Goal: Check status: Check status

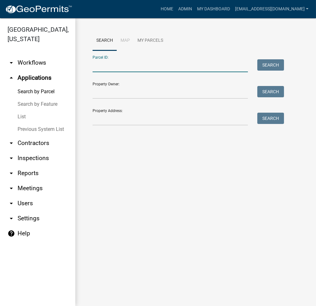
click at [115, 71] on input "Parcel ID:" at bounding box center [170, 65] width 155 height 13
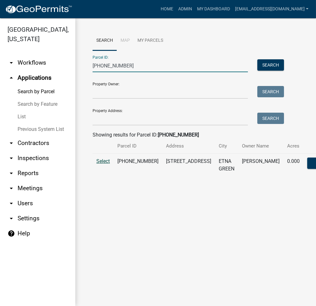
click at [103, 164] on span "Select" at bounding box center [102, 161] width 13 height 6
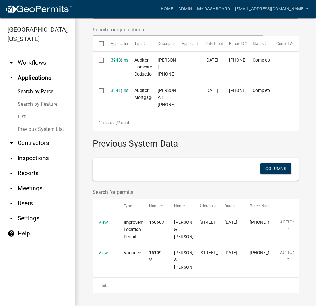
scroll to position [260, 0]
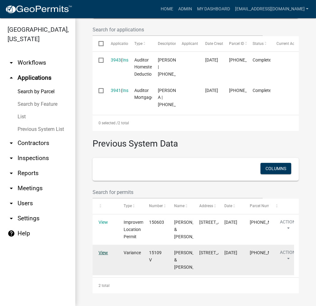
click at [104, 250] on link "View" at bounding box center [102, 252] width 9 height 5
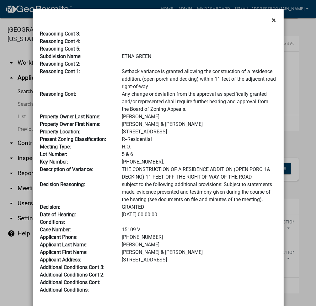
click at [272, 23] on span "×" at bounding box center [274, 20] width 4 height 9
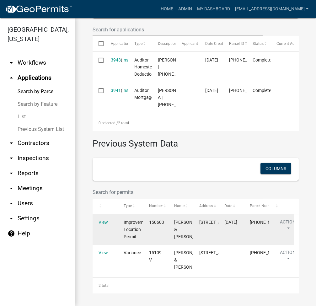
click at [104, 214] on datatable-body-cell "View" at bounding box center [105, 229] width 25 height 30
click at [101, 220] on link "View" at bounding box center [102, 222] width 9 height 5
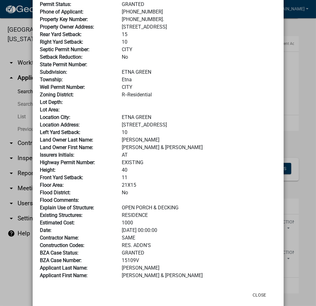
scroll to position [94, 0]
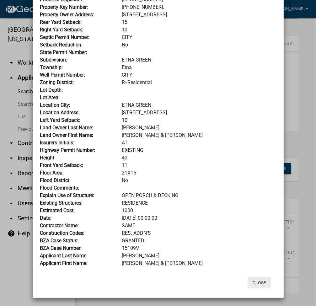
click at [261, 281] on button "Close" at bounding box center [259, 282] width 24 height 11
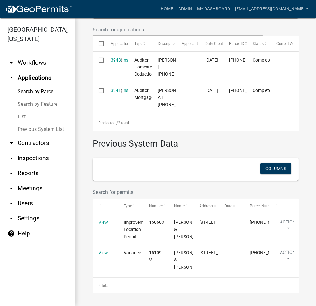
scroll to position [0, 0]
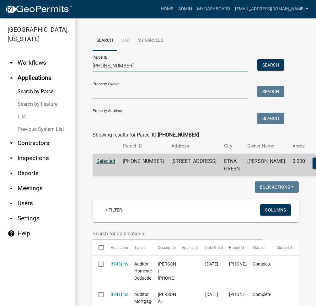
click at [108, 64] on input "012-059-053" at bounding box center [170, 65] width 155 height 13
paste input "21-021-001.C"
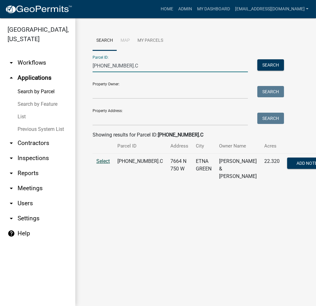
type input "021-021-001.C"
click at [105, 164] on span "Select" at bounding box center [102, 161] width 13 height 6
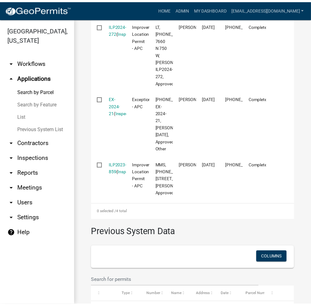
scroll to position [251, 0]
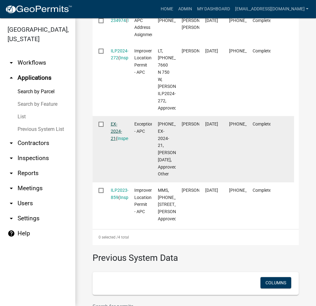
click at [117, 141] on link "EX-2024-21" at bounding box center [116, 130] width 11 height 19
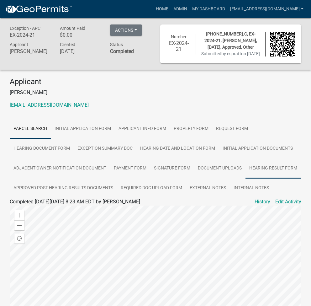
click at [255, 178] on link "Hearing Result Form" at bounding box center [274, 168] width 56 height 20
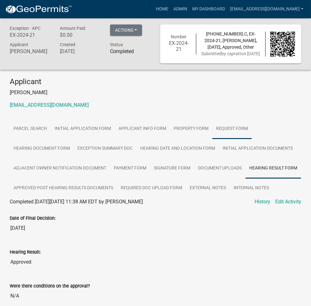
click at [230, 139] on link "Request Form" at bounding box center [232, 129] width 40 height 20
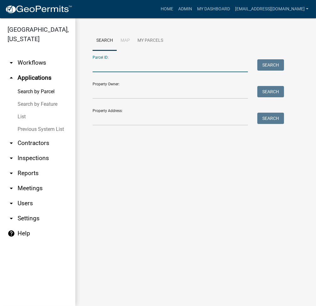
click at [102, 72] on input "Parcel ID:" at bounding box center [170, 65] width 155 height 13
paste input "021-021-001.C"
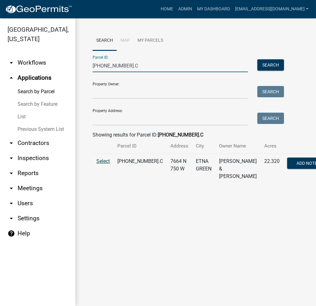
click at [103, 164] on span "Select" at bounding box center [102, 161] width 13 height 6
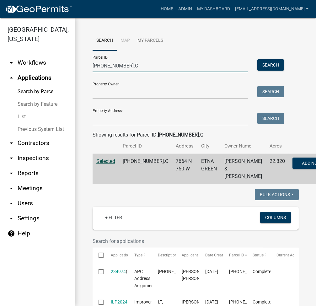
click at [112, 64] on input "021-021-001.C" at bounding box center [170, 65] width 155 height 13
paste input "13-041-001.A"
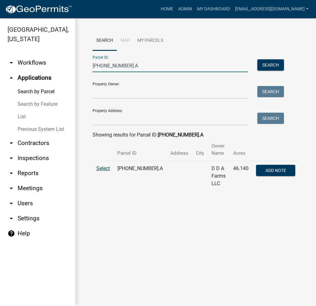
type input "013-041-001.A"
click at [103, 165] on span "Select" at bounding box center [102, 168] width 13 height 6
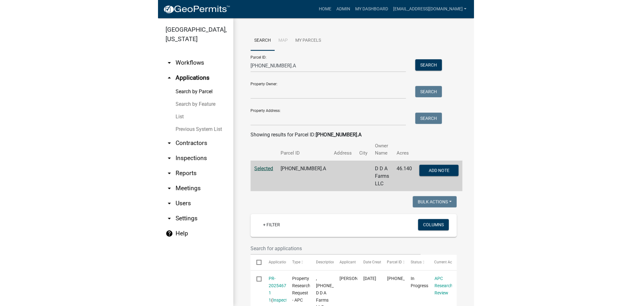
scroll to position [213, 0]
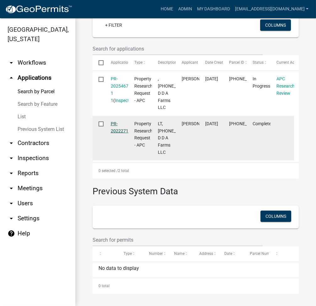
click at [117, 121] on link "PR-202227103" at bounding box center [122, 127] width 23 height 12
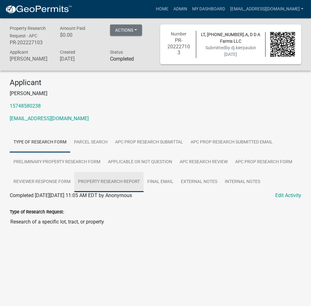
click at [115, 187] on link "Property Research Report" at bounding box center [108, 182] width 69 height 20
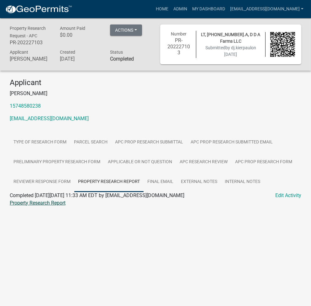
click at [52, 206] on link "Property Research Report" at bounding box center [38, 203] width 56 height 6
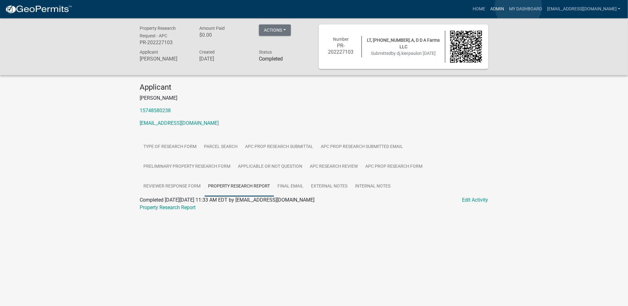
click at [315, 6] on link "Admin" at bounding box center [496, 9] width 19 height 12
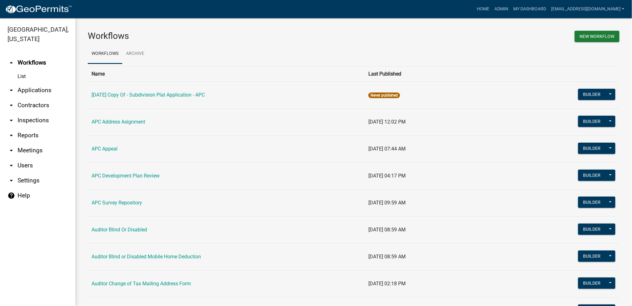
click at [45, 91] on link "arrow_drop_down Applications" at bounding box center [37, 90] width 75 height 15
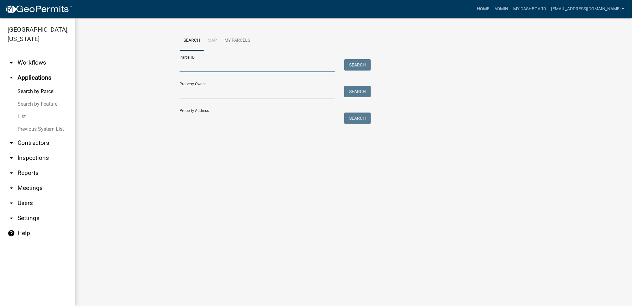
click at [191, 66] on input "Parcel ID:" at bounding box center [257, 65] width 155 height 13
paste input "005-069-046.D"
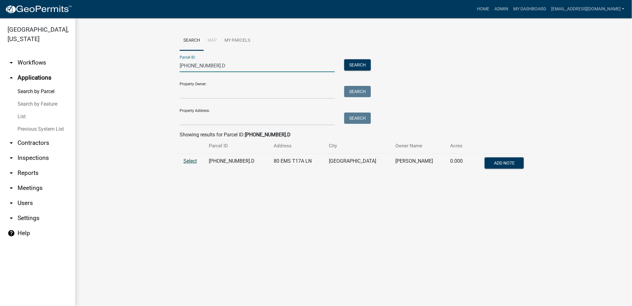
click at [193, 163] on span "Select" at bounding box center [189, 161] width 13 height 6
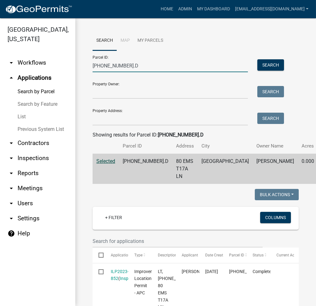
click at [104, 68] on input "005-069-046.D" at bounding box center [170, 65] width 155 height 13
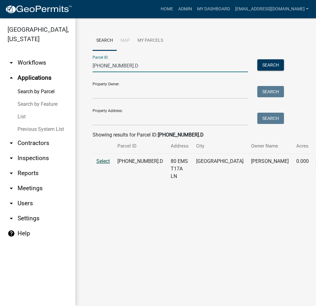
click at [104, 164] on span "Select" at bounding box center [102, 161] width 13 height 6
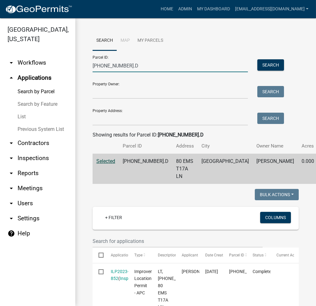
click at [100, 62] on input "005-069-046.D" at bounding box center [170, 65] width 155 height 13
paste input "15-033-002"
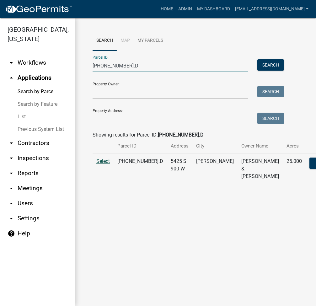
type input "015-033-002.D"
click at [105, 164] on span "Select" at bounding box center [102, 161] width 13 height 6
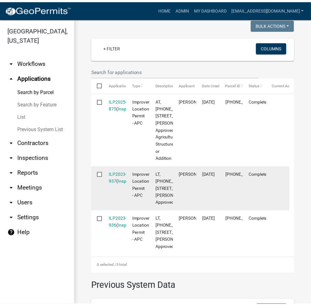
scroll to position [167, 0]
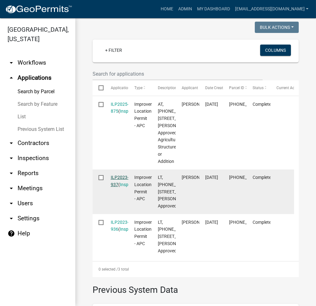
click at [120, 187] on link "ILP2023-937" at bounding box center [120, 181] width 18 height 12
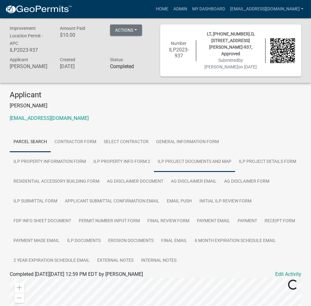
click at [154, 164] on link "ILP Project Documents and Map" at bounding box center [194, 162] width 81 height 20
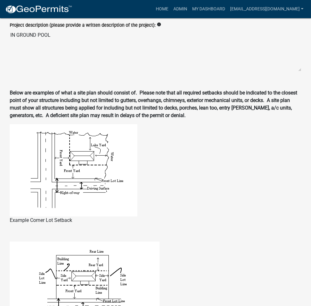
scroll to position [167, 0]
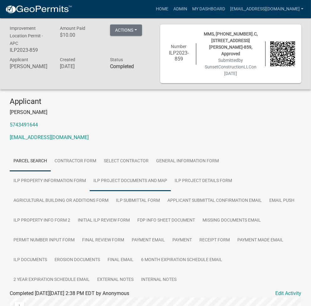
click at [90, 179] on link "ILP Project Documents and Map" at bounding box center [130, 181] width 81 height 20
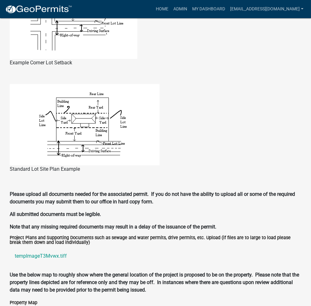
scroll to position [669, 0]
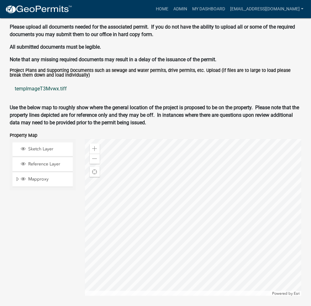
click at [40, 82] on link "tempImageT3Mvwx.tiff" at bounding box center [156, 88] width 292 height 15
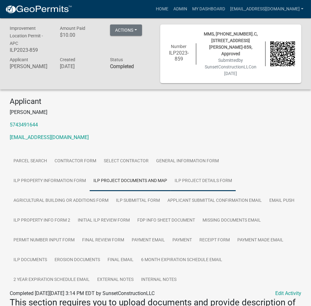
scroll to position [83, 0]
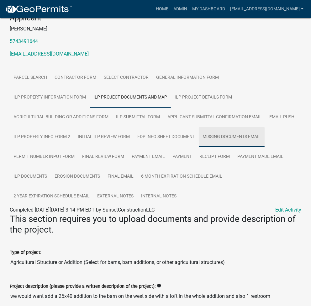
click at [199, 131] on link "Missing Documents Email" at bounding box center [232, 137] width 66 height 20
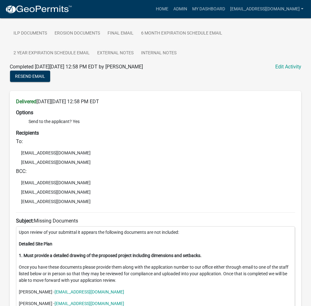
scroll to position [59, 0]
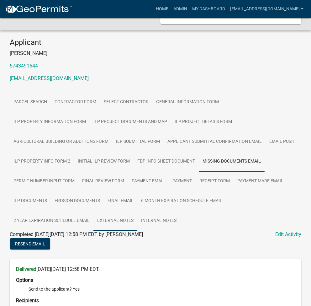
click at [93, 212] on link "External Notes" at bounding box center [115, 221] width 44 height 20
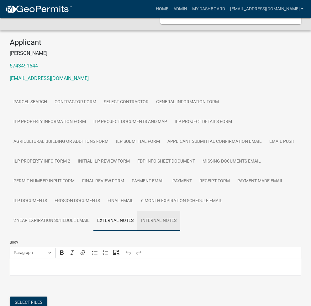
click at [137, 216] on link "Internal Notes" at bounding box center [158, 221] width 43 height 20
click at [51, 191] on link "ILP Documents" at bounding box center [30, 201] width 41 height 20
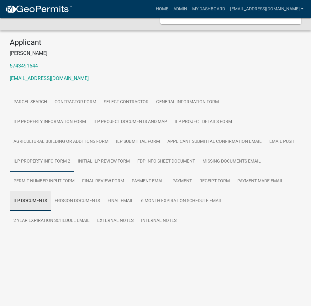
scroll to position [19, 0]
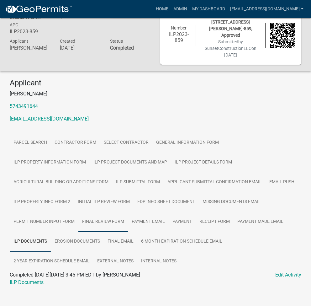
click at [78, 220] on link "Final Review Form" at bounding box center [103, 222] width 50 height 20
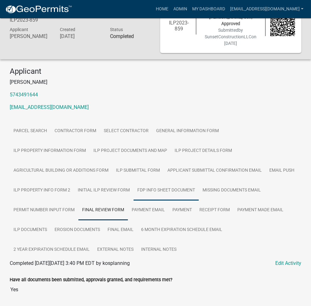
scroll to position [19, 0]
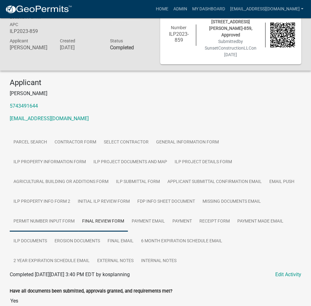
click at [78, 211] on link "Permit Number Input Form" at bounding box center [44, 221] width 69 height 20
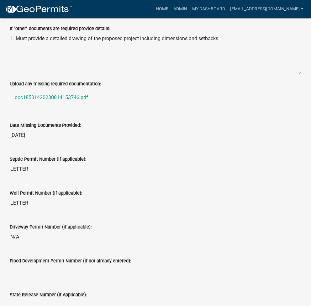
scroll to position [353, 0]
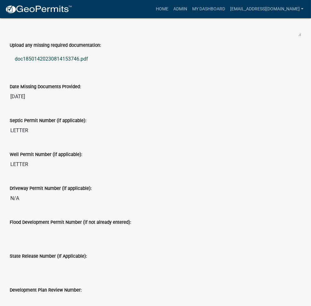
click at [50, 52] on link "doc18501420230814153746.pdf" at bounding box center [156, 58] width 292 height 15
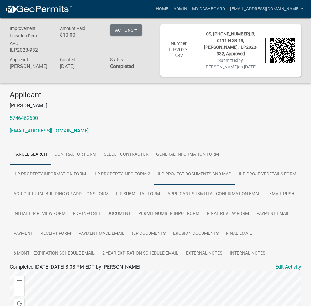
click at [154, 172] on link "ILP Project Documents and Map" at bounding box center [194, 174] width 81 height 20
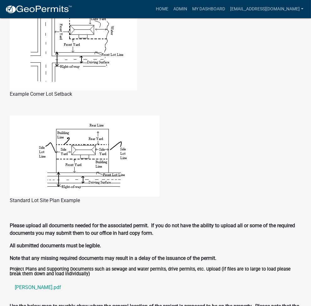
scroll to position [502, 0]
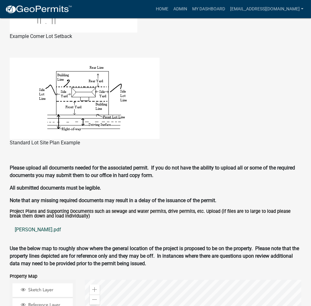
click at [25, 224] on link "schwartz.pdf" at bounding box center [156, 229] width 292 height 15
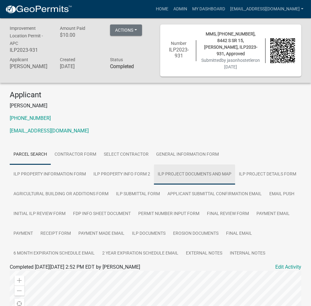
click at [154, 171] on link "ILP Project Documents and Map" at bounding box center [194, 174] width 81 height 20
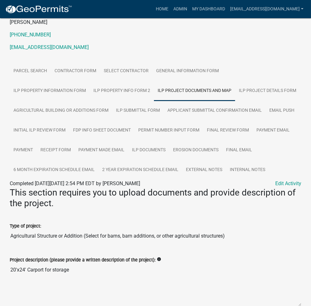
scroll to position [251, 0]
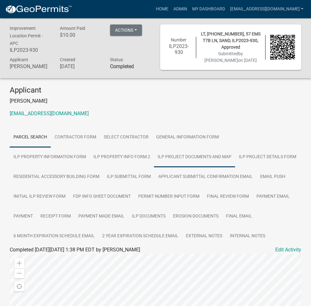
click at [154, 156] on link "ILP Project Documents and Map" at bounding box center [194, 157] width 81 height 20
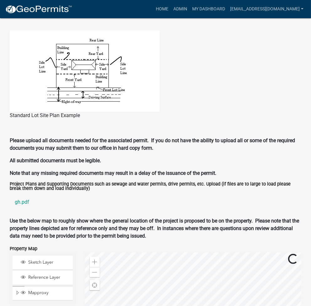
scroll to position [585, 0]
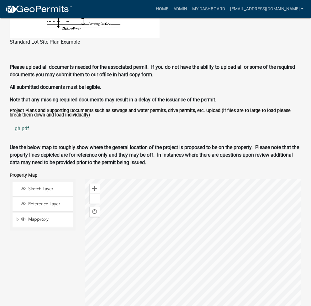
click at [21, 129] on link "gh.pdf" at bounding box center [156, 128] width 292 height 15
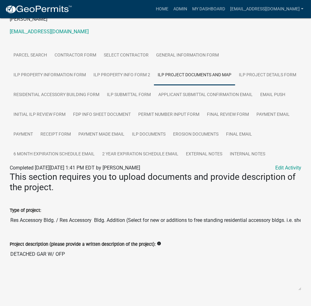
scroll to position [83, 0]
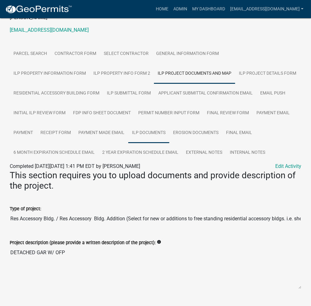
click at [160, 135] on link "ILP Documents" at bounding box center [148, 133] width 41 height 20
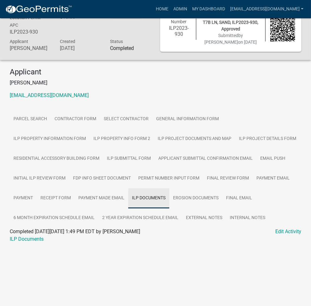
scroll to position [18, 0]
click at [28, 240] on link "ILP Documents" at bounding box center [27, 239] width 34 height 6
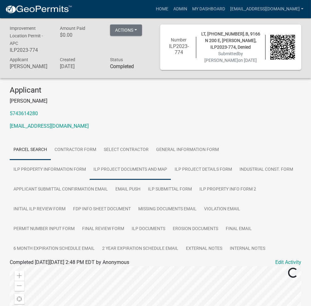
click at [90, 172] on link "ILP Project Documents and Map" at bounding box center [130, 170] width 81 height 20
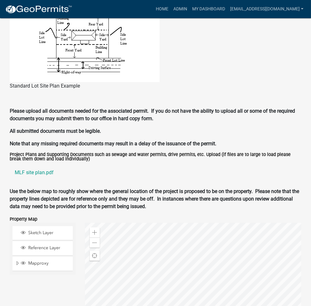
scroll to position [585, 0]
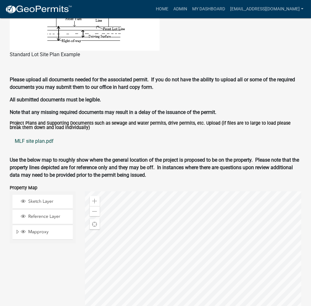
click at [36, 141] on link "MLF site plan.pdf" at bounding box center [156, 141] width 292 height 15
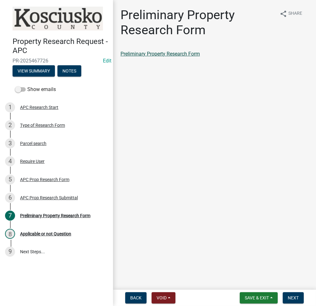
click at [164, 56] on link "Preliminary Property Research Form" at bounding box center [159, 54] width 79 height 6
click at [65, 194] on div "6 APC Prop Research Submittal" at bounding box center [54, 198] width 98 height 10
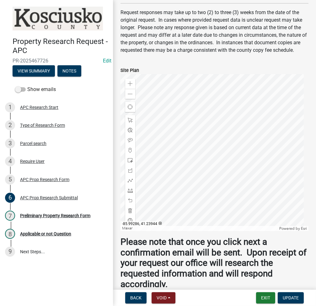
scroll to position [373, 0]
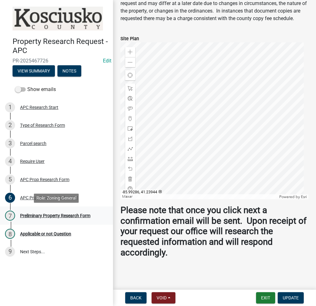
click at [69, 214] on div "Preliminary Property Research Form" at bounding box center [55, 215] width 70 height 4
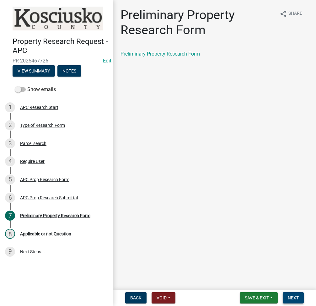
click at [294, 294] on button "Next" at bounding box center [293, 297] width 21 height 11
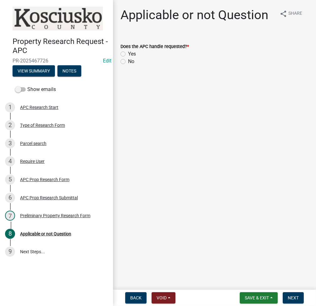
click at [128, 53] on label "Yes" at bounding box center [132, 54] width 8 height 8
click at [128, 53] on input "Yes" at bounding box center [130, 52] width 4 height 4
radio input "true"
click at [293, 295] on span "Next" at bounding box center [293, 297] width 11 height 5
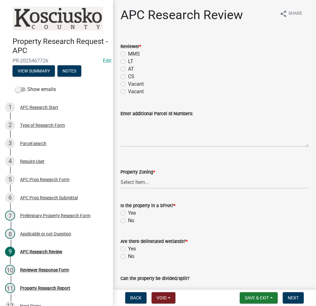
click at [128, 61] on label "LT" at bounding box center [130, 62] width 5 height 8
click at [128, 61] on input "LT" at bounding box center [130, 60] width 4 height 4
radio input "true"
click at [145, 185] on select "Select Item... Agricultural Agricultural 2 Residential Commercial Industrial 1 …" at bounding box center [214, 182] width 188 height 13
click at [120, 176] on select "Select Item... Agricultural Agricultural 2 Residential Commercial Industrial 1 …" at bounding box center [214, 182] width 188 height 13
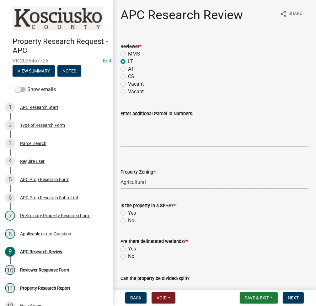
select select "fa378ffa-5b76-4540-9014-3a35c1b5764a"
click at [128, 211] on label "Yes" at bounding box center [132, 213] width 8 height 8
click at [128, 211] on input "Yes" at bounding box center [130, 211] width 4 height 4
radio input "true"
click at [128, 249] on label "Yes" at bounding box center [132, 249] width 8 height 8
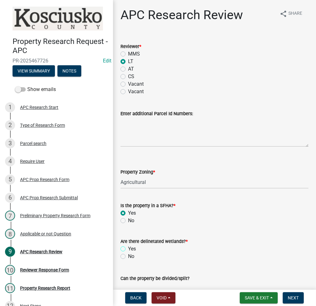
click at [128, 249] on input "Yes" at bounding box center [130, 247] width 4 height 4
radio input "true"
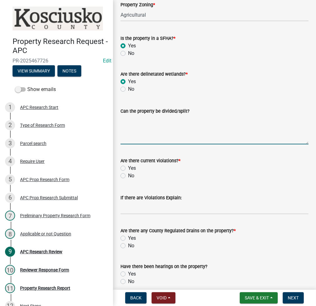
click at [162, 130] on textarea "Can the property be divided/split?" at bounding box center [214, 129] width 188 height 29
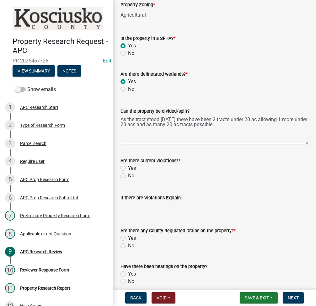
type textarea "As the tract stood 3/1/75 there have been 2 tracts under 20 ac allowing 1 more …"
click at [128, 173] on label "No" at bounding box center [131, 176] width 6 height 8
click at [128, 173] on input "No" at bounding box center [130, 174] width 4 height 4
radio input "true"
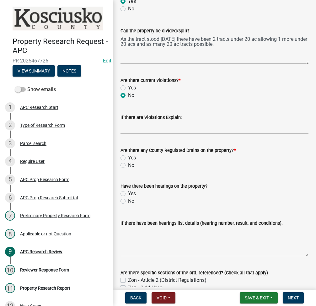
scroll to position [251, 0]
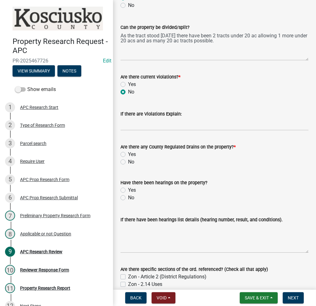
click at [128, 195] on label "No" at bounding box center [131, 198] width 6 height 8
click at [128, 195] on input "No" at bounding box center [130, 196] width 4 height 4
radio input "true"
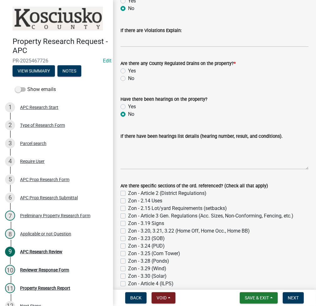
click at [128, 80] on label "No" at bounding box center [131, 79] width 6 height 8
click at [128, 79] on input "No" at bounding box center [130, 77] width 4 height 4
radio input "true"
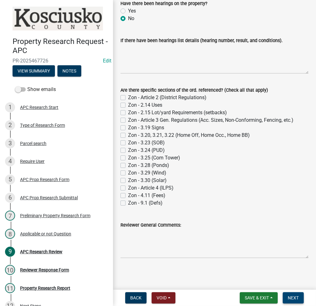
click at [288, 298] on span "Next" at bounding box center [293, 297] width 11 height 5
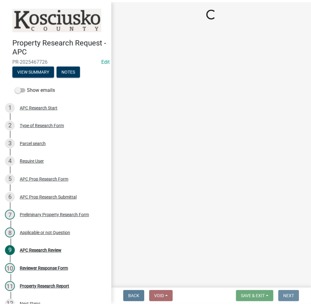
scroll to position [0, 0]
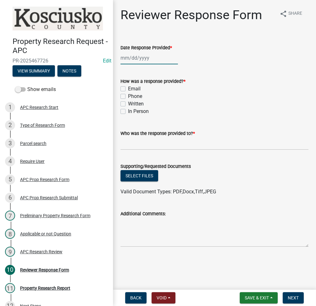
click at [131, 61] on div at bounding box center [148, 57] width 57 height 13
select select "8"
select select "2025"
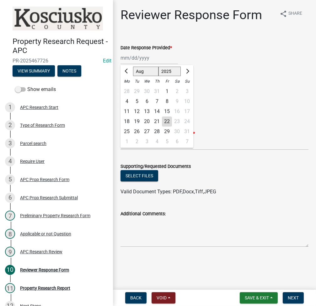
click at [167, 124] on div "22" at bounding box center [167, 121] width 10 height 10
type input "08/22/2025"
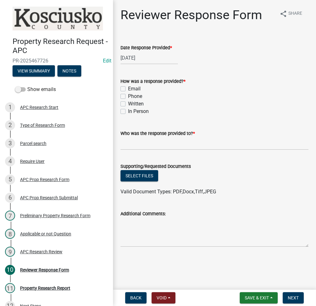
click at [128, 87] on label "Email" at bounding box center [134, 89] width 13 height 8
click at [128, 87] on input "Email" at bounding box center [130, 87] width 4 height 4
checkbox input "true"
checkbox input "false"
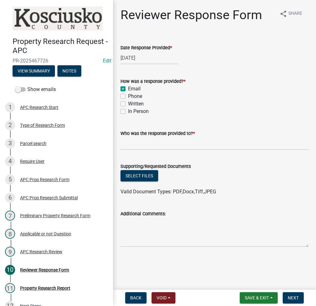
checkbox input "false"
click at [131, 139] on input "Who was the response provided to? *" at bounding box center [214, 143] width 188 height 13
type input "Katelynn Gawne"
click at [144, 180] on button "Select files" at bounding box center [139, 175] width 38 height 11
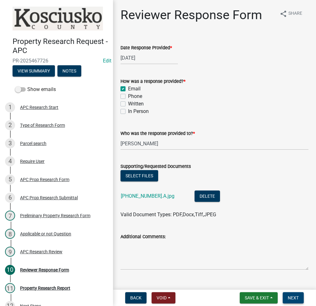
click at [294, 296] on span "Next" at bounding box center [293, 297] width 11 height 5
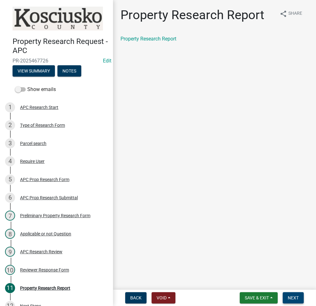
click at [289, 298] on span "Next" at bounding box center [293, 297] width 11 height 5
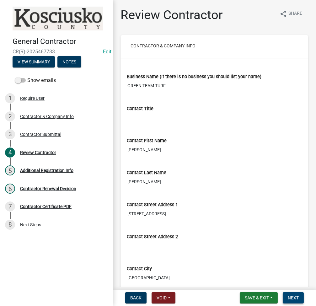
click at [289, 296] on span "Next" at bounding box center [293, 297] width 11 height 5
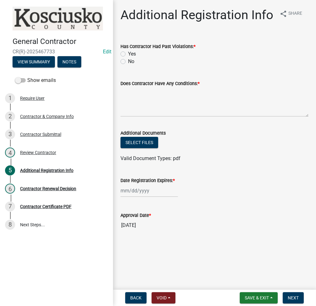
click at [128, 61] on label "No" at bounding box center [131, 62] width 6 height 8
click at [128, 61] on input "No" at bounding box center [130, 60] width 4 height 4
radio input "true"
click at [154, 109] on textarea "Does Contractor Have Any Conditions: *" at bounding box center [214, 101] width 188 height 29
type textarea "none"
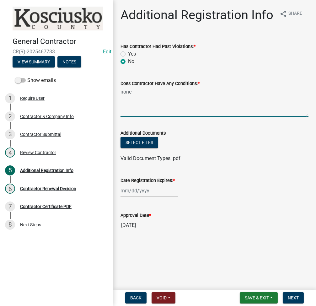
click at [137, 188] on div at bounding box center [148, 190] width 57 height 13
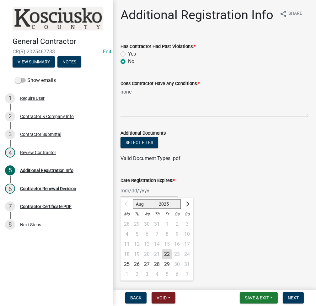
click at [167, 207] on select "2025 2026 2027 2028 2029 2030 2031 2032 2033 2034 2035 2036 2037 2038 2039 2040…" at bounding box center [168, 203] width 25 height 9
select select "2026"
click at [156, 199] on select "2025 2026 2027 2028 2029 2030 2031 2032 2033 2034 2035 2036 2037 2038 2039 2040…" at bounding box center [168, 203] width 25 height 9
click at [125, 266] on div "24" at bounding box center [127, 264] width 10 height 10
type input "[DATE]"
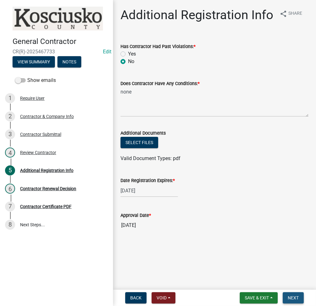
click at [297, 294] on button "Next" at bounding box center [293, 297] width 21 height 11
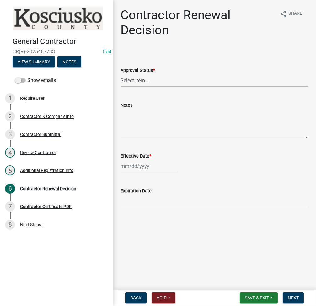
click at [137, 77] on select "Select Item... Approved Denied" at bounding box center [214, 80] width 188 height 13
click at [120, 74] on select "Select Item... Approved Denied" at bounding box center [214, 80] width 188 height 13
select select "30db8998-795d-4bbe-8e49-f1ade8865815"
click at [126, 169] on div at bounding box center [148, 166] width 57 height 13
select select "8"
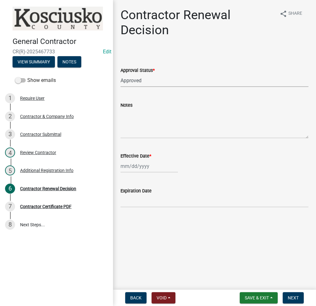
select select "2025"
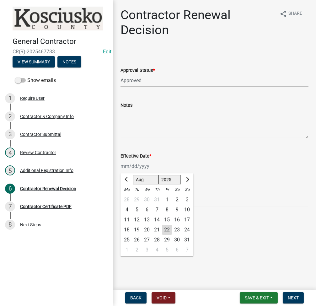
click at [165, 227] on div "22" at bounding box center [167, 230] width 10 height 10
type input "[DATE]"
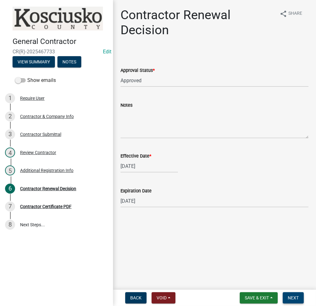
click at [289, 298] on span "Next" at bounding box center [293, 297] width 11 height 5
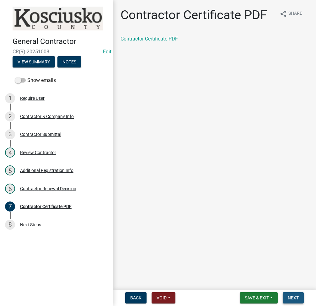
click at [297, 295] on span "Next" at bounding box center [293, 297] width 11 height 5
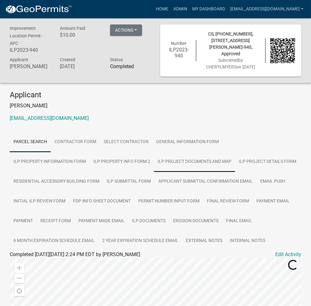
click at [154, 157] on link "ILP Project Documents and Map" at bounding box center [194, 162] width 81 height 20
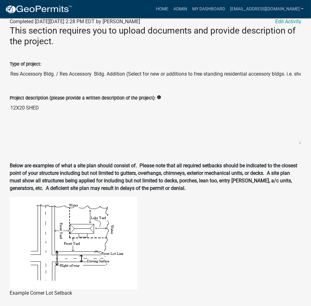
scroll to position [251, 0]
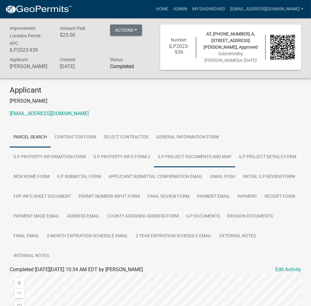
click at [154, 155] on link "ILP Project Documents and Map" at bounding box center [194, 157] width 81 height 20
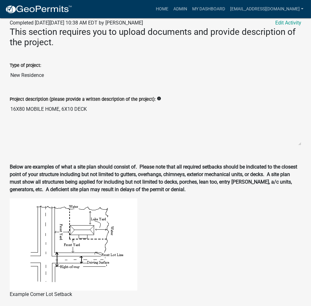
scroll to position [251, 0]
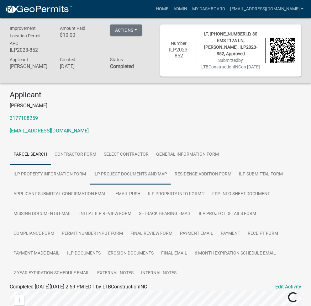
click at [90, 176] on link "ILP Project Documents and Map" at bounding box center [130, 174] width 81 height 20
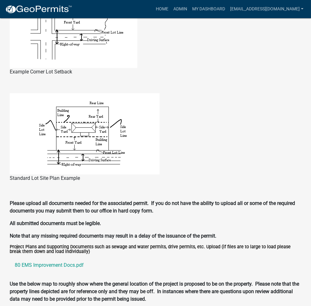
scroll to position [502, 0]
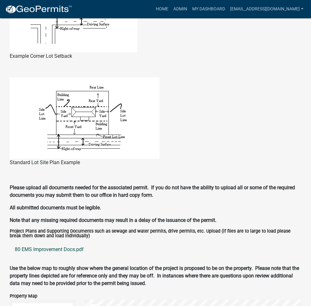
click at [47, 248] on link "80 EMS Improvement Docs.pdf" at bounding box center [156, 249] width 292 height 15
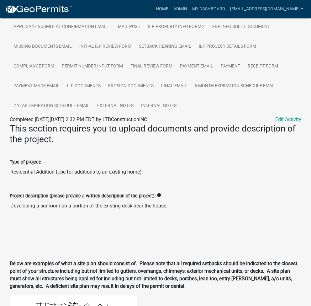
scroll to position [83, 0]
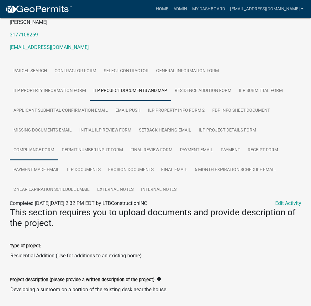
click at [39, 151] on link "Compliance Form" at bounding box center [34, 150] width 48 height 20
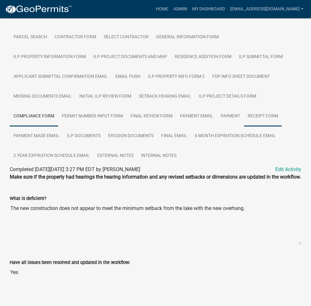
scroll to position [129, 0]
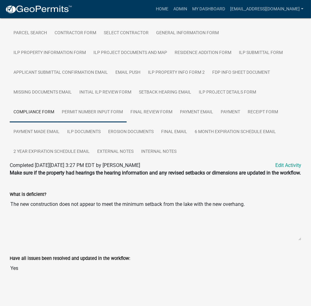
click at [114, 107] on link "Permit Number Input Form" at bounding box center [92, 112] width 69 height 20
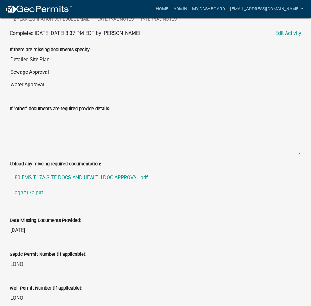
scroll to position [296, 0]
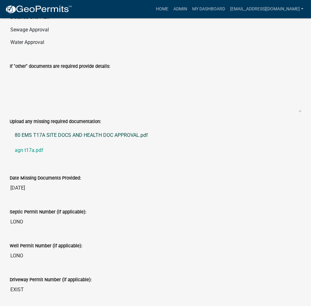
click at [110, 137] on link "80 EMS T17A SITE DOCS AND HEALTH DOC APPROVAL.pdf" at bounding box center [156, 135] width 292 height 15
click at [30, 148] on link "agn t17a.pdf" at bounding box center [156, 150] width 292 height 15
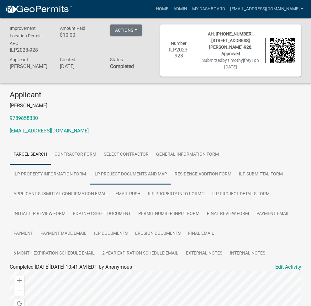
click at [90, 176] on link "ILP Project Documents and Map" at bounding box center [130, 174] width 81 height 20
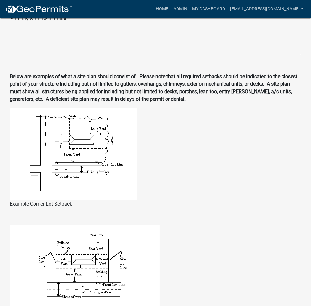
scroll to position [502, 0]
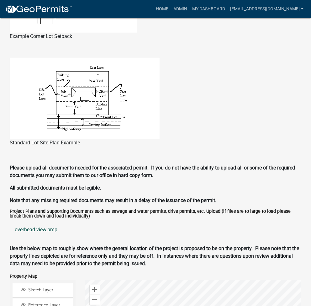
click at [30, 222] on link "overhead view.bmp" at bounding box center [156, 229] width 292 height 15
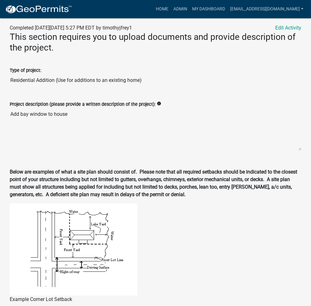
scroll to position [83, 0]
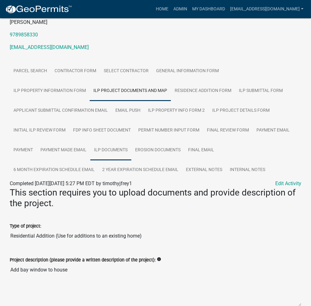
click at [111, 144] on link "ILP Documents" at bounding box center [110, 150] width 41 height 20
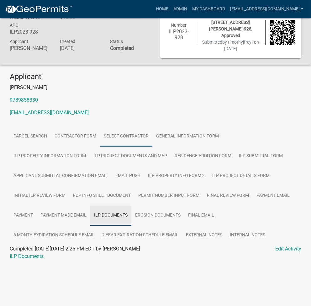
scroll to position [18, 0]
click at [37, 253] on link "ILP Documents" at bounding box center [27, 256] width 34 height 6
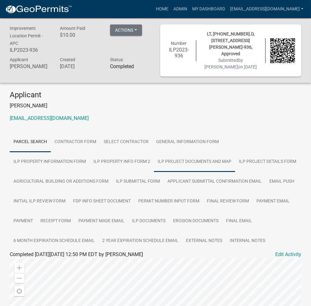
click at [154, 163] on link "ILP Project Documents and Map" at bounding box center [194, 162] width 81 height 20
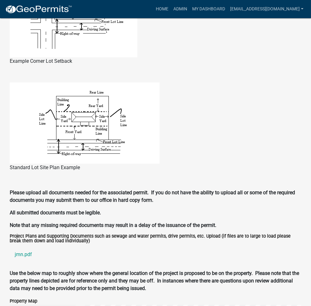
scroll to position [502, 0]
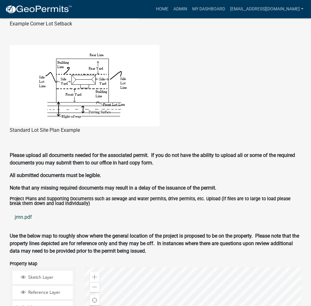
click at [28, 217] on link "jmn.pdf" at bounding box center [156, 216] width 292 height 15
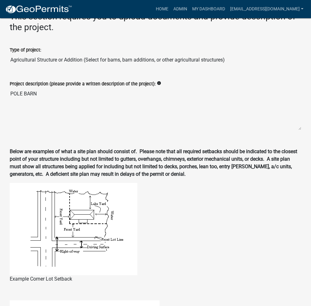
scroll to position [0, 0]
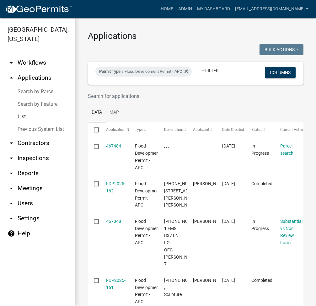
click at [42, 92] on link "Search by Parcel" at bounding box center [37, 91] width 75 height 13
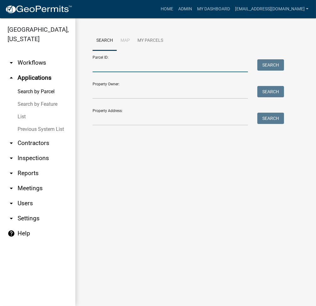
click at [165, 67] on input "Parcel ID:" at bounding box center [170, 65] width 155 height 13
paste input "[PHONE_NUMBER].D"
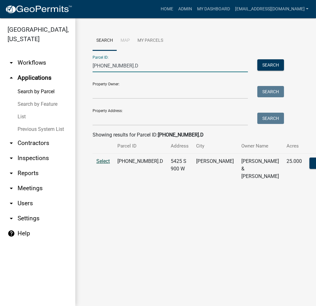
type input "[PHONE_NUMBER].D"
click at [104, 164] on span "Select" at bounding box center [102, 161] width 13 height 6
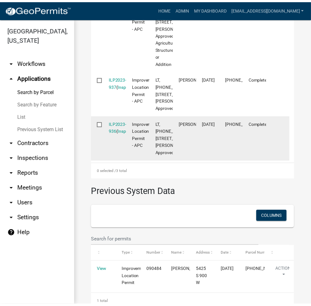
scroll to position [98, 0]
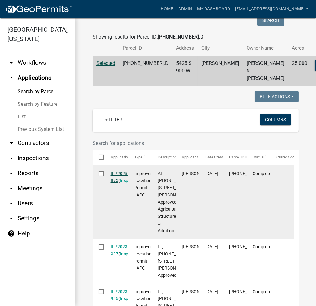
click at [119, 183] on link "ILP2025-875" at bounding box center [120, 177] width 18 height 12
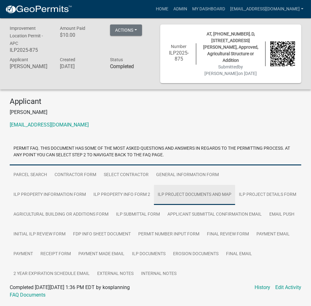
click at [154, 190] on link "ILP Project Documents and Map" at bounding box center [194, 195] width 81 height 20
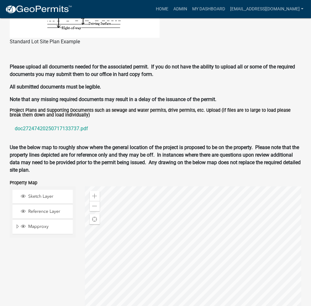
scroll to position [753, 0]
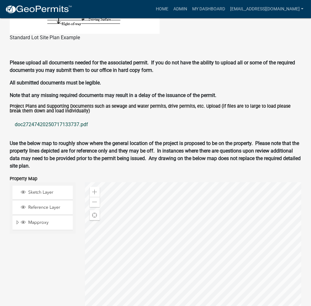
click at [47, 126] on link "doc27247420250717133737.pdf" at bounding box center [156, 124] width 292 height 15
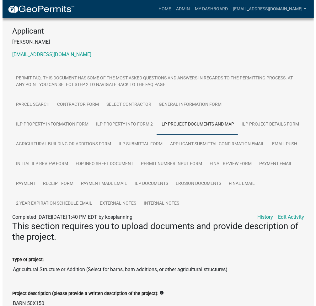
scroll to position [0, 0]
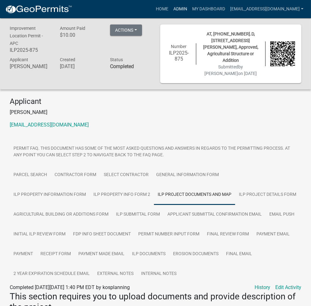
click at [190, 10] on link "Admin" at bounding box center [180, 9] width 19 height 12
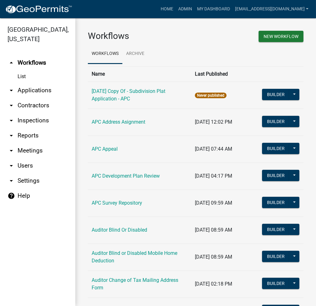
click at [43, 91] on link "arrow_drop_down Applications" at bounding box center [37, 90] width 75 height 15
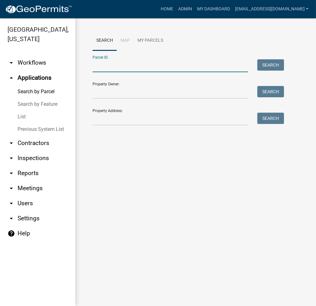
click at [104, 70] on input "Parcel ID:" at bounding box center [170, 65] width 155 height 13
paste input "[PHONE_NUMBER].D"
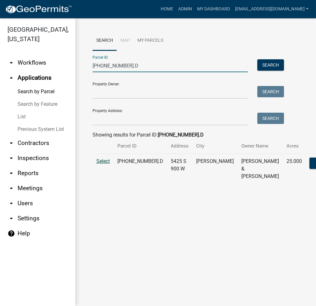
type input "[PHONE_NUMBER].D"
click at [100, 164] on span "Select" at bounding box center [102, 161] width 13 height 6
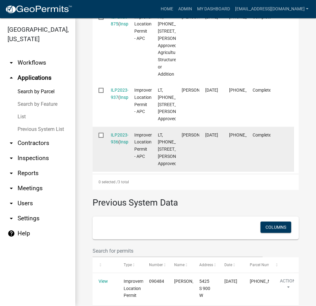
scroll to position [251, 0]
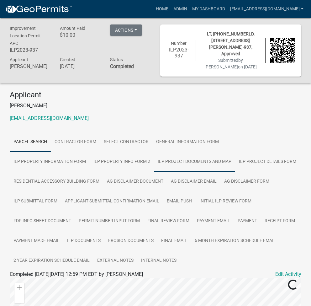
click at [154, 159] on link "ILP Project Documents and Map" at bounding box center [194, 162] width 81 height 20
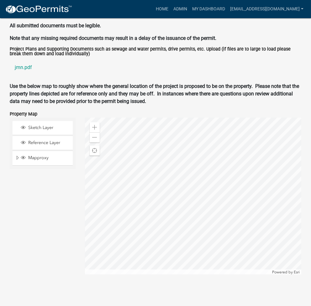
scroll to position [672, 0]
click at [22, 68] on link "jmn.pdf" at bounding box center [156, 67] width 292 height 15
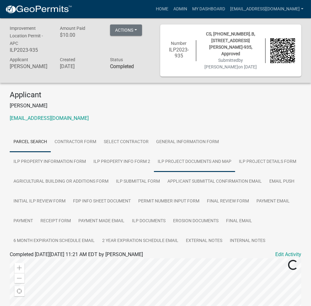
click at [154, 163] on link "ILP Project Documents and Map" at bounding box center [194, 162] width 81 height 20
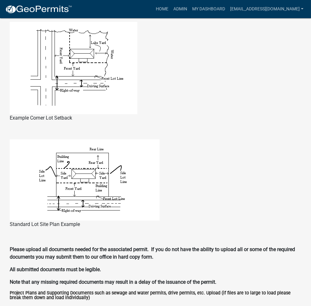
scroll to position [502, 0]
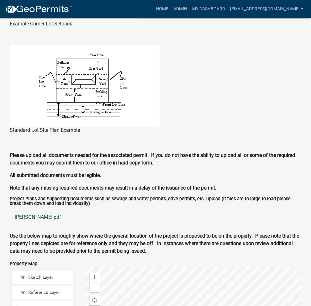
click at [29, 217] on link "baldridge.pdf" at bounding box center [156, 216] width 292 height 15
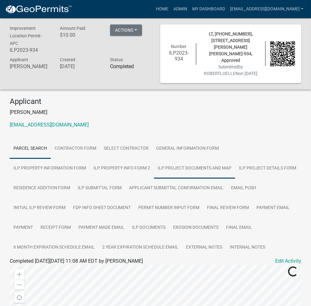
click at [154, 158] on link "ILP Project Documents and Map" at bounding box center [194, 168] width 81 height 20
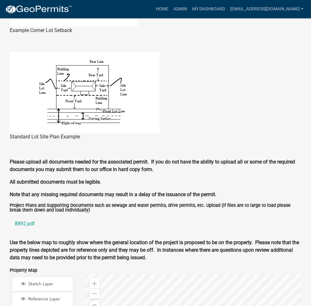
scroll to position [585, 0]
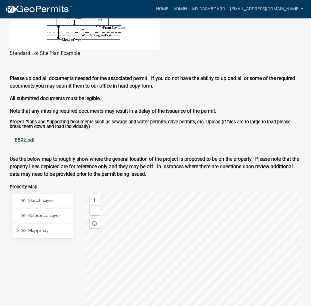
click at [25, 135] on link "8892.pdf" at bounding box center [156, 140] width 292 height 15
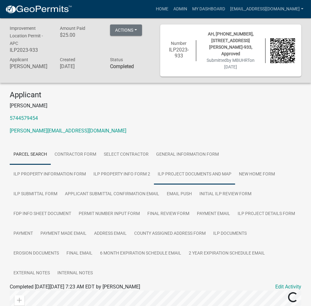
click at [154, 178] on link "ILP Project Documents and Map" at bounding box center [194, 174] width 81 height 20
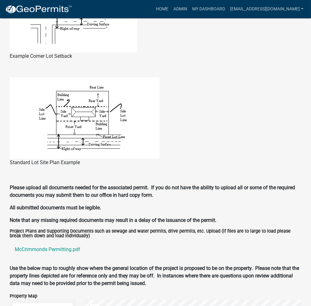
scroll to position [585, 0]
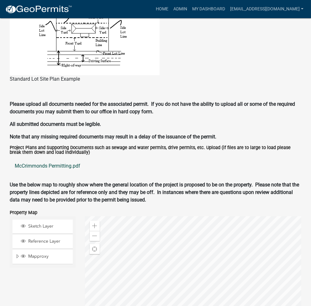
click at [67, 163] on link "McCrimmonds Permitting.pdf" at bounding box center [156, 165] width 292 height 15
